Goal: Transaction & Acquisition: Book appointment/travel/reservation

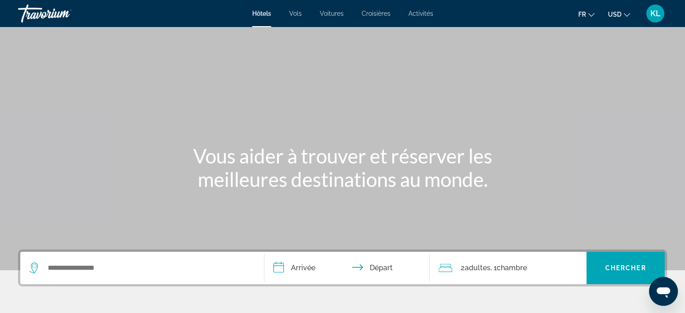
click at [632, 13] on ul "fr English Español Français Italiano Português русский USD USD ($) MXN (Mex$) C…" at bounding box center [611, 13] width 65 height 14
click at [626, 14] on icon "Change currency" at bounding box center [627, 15] width 6 height 6
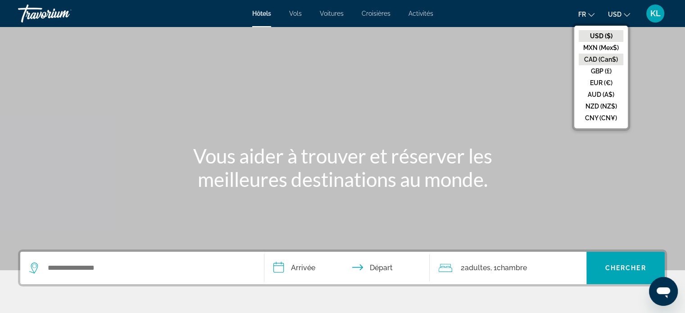
click at [605, 59] on button "CAD (Can$)" at bounding box center [601, 60] width 45 height 12
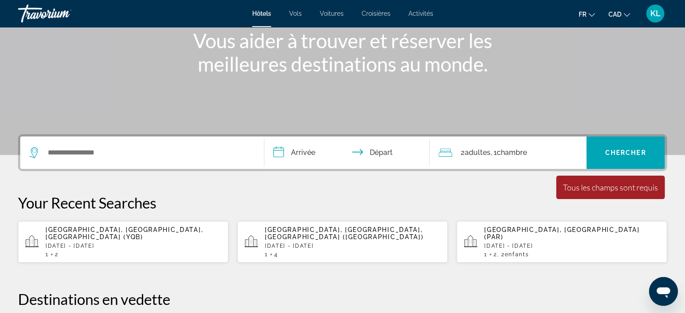
scroll to position [110, 0]
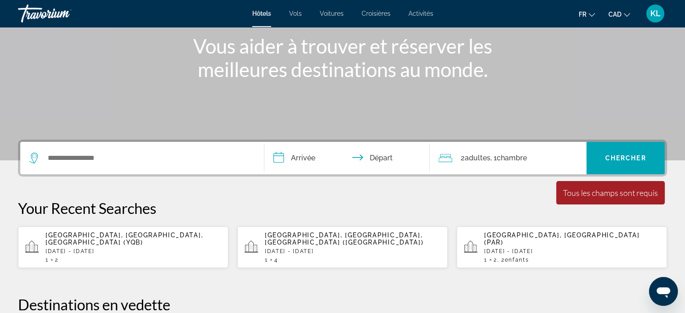
click at [100, 239] on div "[GEOGRAPHIC_DATA], [GEOGRAPHIC_DATA], [GEOGRAPHIC_DATA] (YQB) [DATE] - [DATE] 1…" at bounding box center [134, 248] width 176 height 32
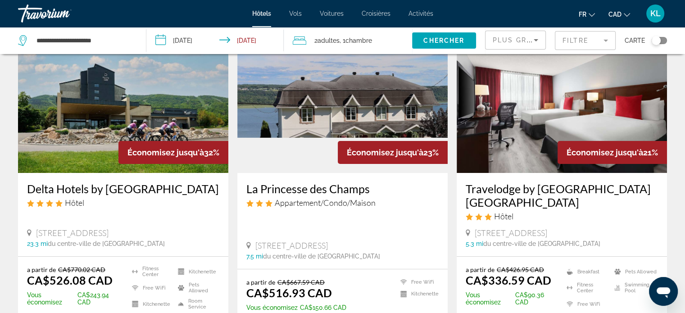
scroll to position [111, 0]
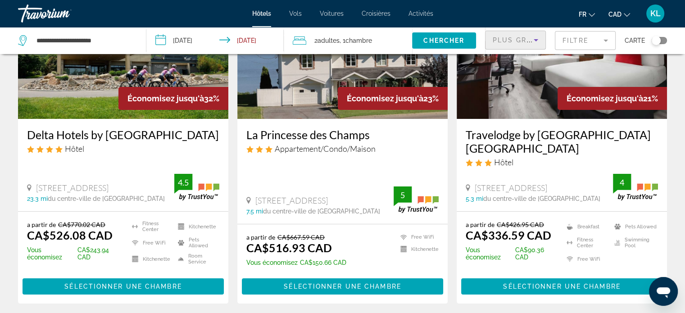
click at [524, 36] on span "Plus grandes économies" at bounding box center [547, 39] width 108 height 7
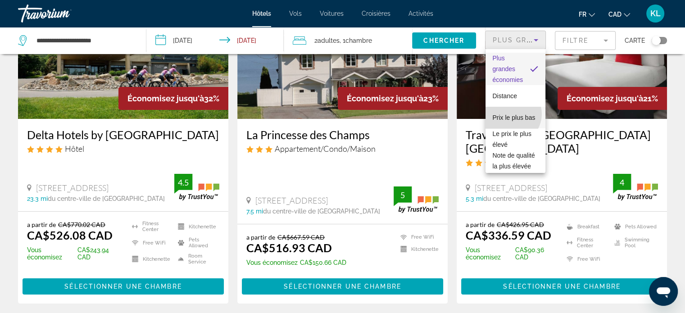
click at [510, 114] on span "Prix le plus bas" at bounding box center [514, 117] width 43 height 7
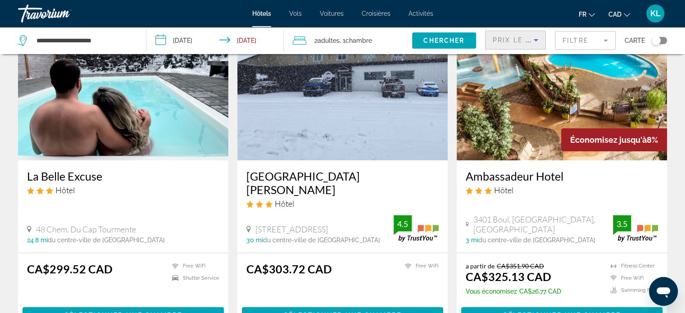
scroll to position [63, 0]
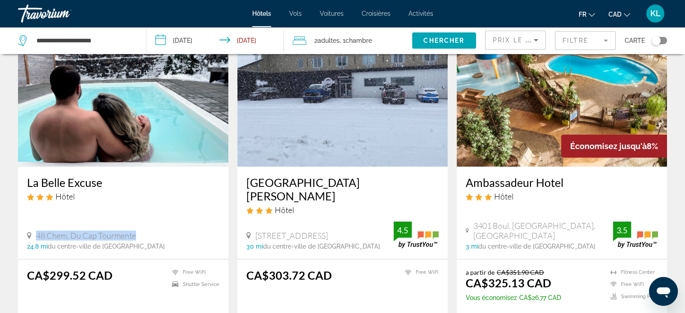
drag, startPoint x: 136, startPoint y: 224, endPoint x: 36, endPoint y: 224, distance: 99.1
click at [36, 231] on span "48 Chem. Du Cap Tourmente" at bounding box center [86, 236] width 100 height 10
copy span "48 Chem. Du Cap Tourmente"
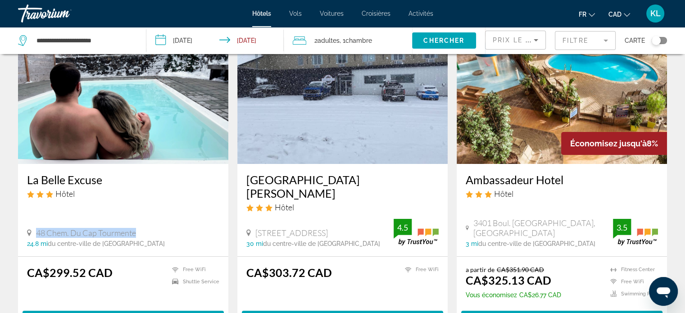
scroll to position [65, 0]
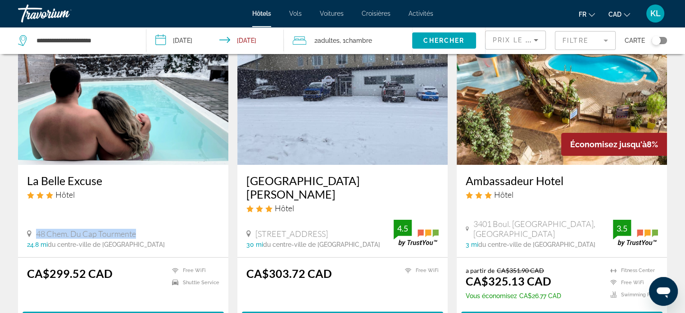
click at [187, 121] on img "Main content" at bounding box center [123, 93] width 210 height 144
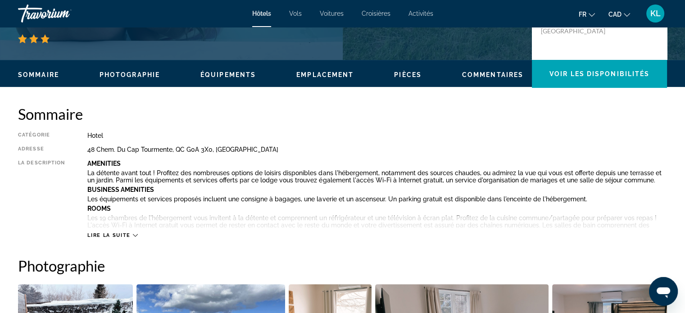
scroll to position [238, 0]
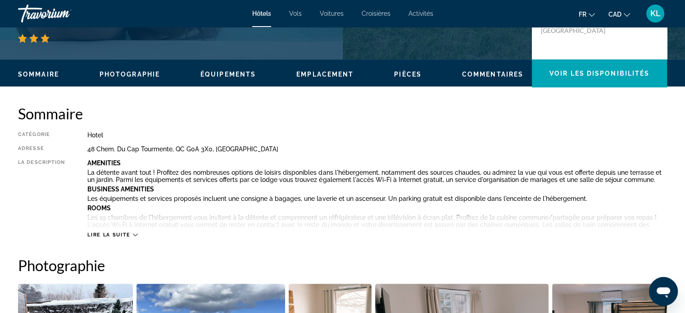
click at [112, 236] on span "Lire la suite" at bounding box center [108, 235] width 43 height 6
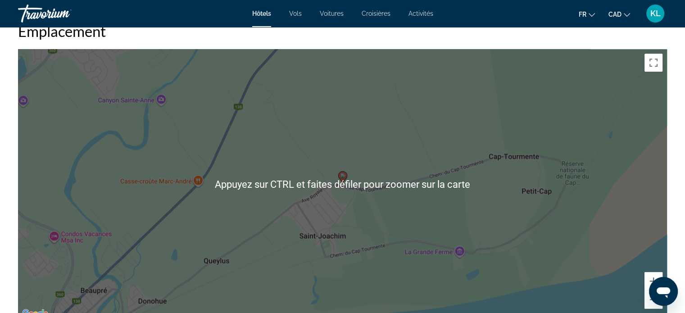
scroll to position [1129, 0]
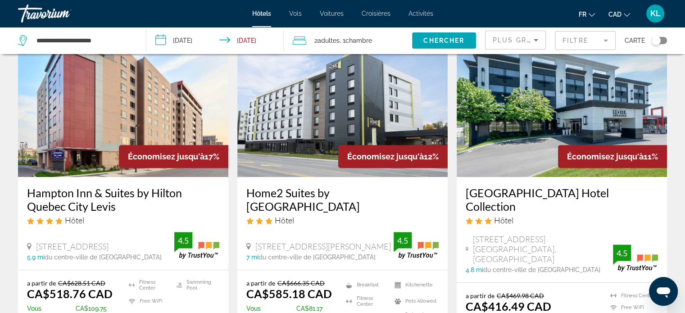
scroll to position [400, 0]
